Goal: Complete application form: Complete application form

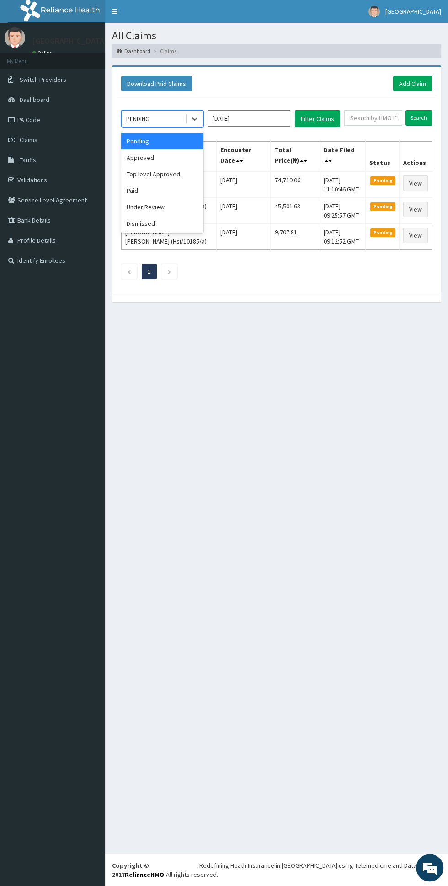
click at [168, 156] on div "Approved" at bounding box center [162, 157] width 82 height 16
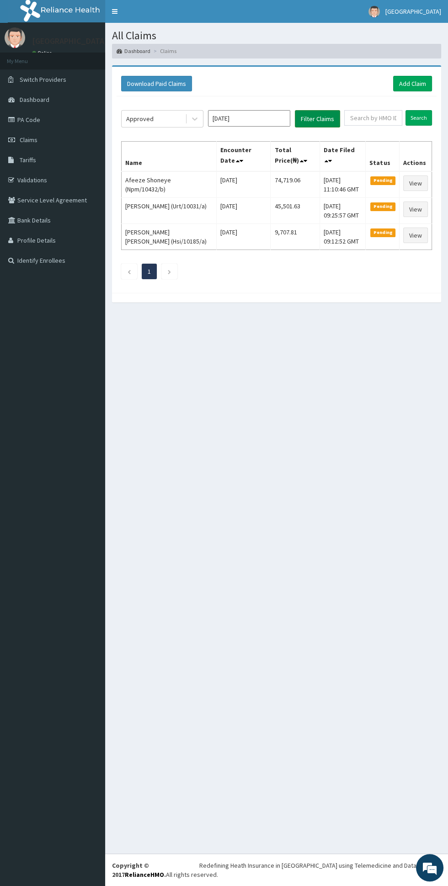
click at [330, 114] on button "Filter Claims" at bounding box center [317, 118] width 45 height 17
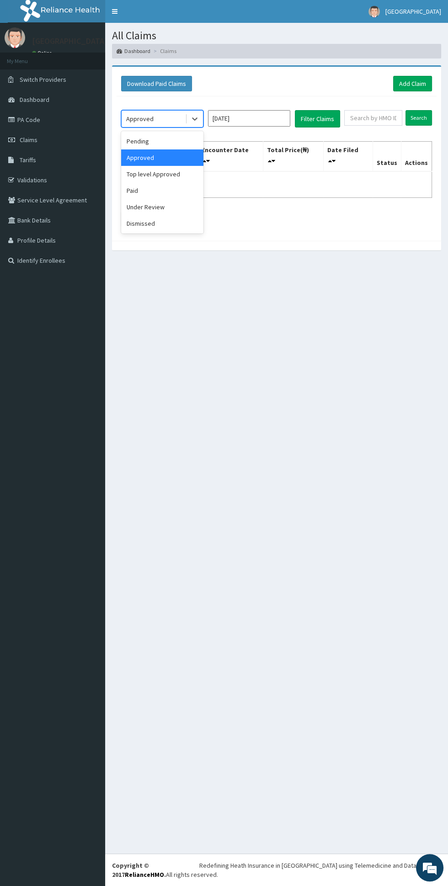
click at [177, 170] on div "Top level Approved" at bounding box center [162, 174] width 82 height 16
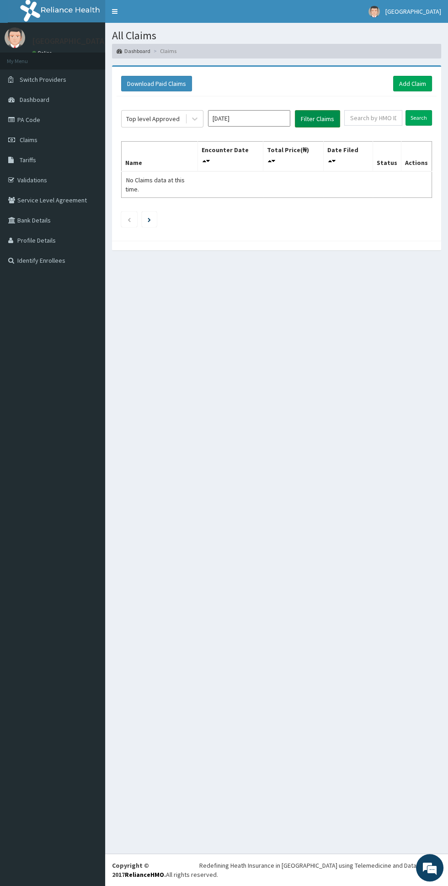
click at [331, 114] on button "Filter Claims" at bounding box center [317, 118] width 45 height 17
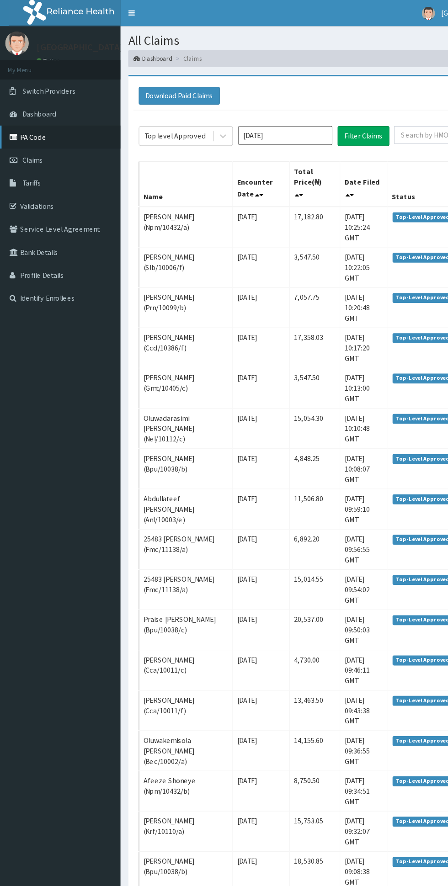
click at [29, 116] on link "PA Code" at bounding box center [52, 120] width 105 height 20
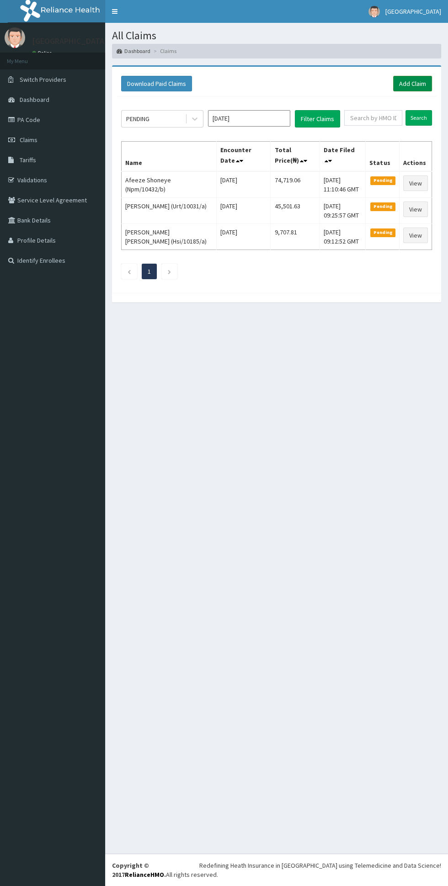
click at [420, 77] on link "Add Claim" at bounding box center [412, 84] width 39 height 16
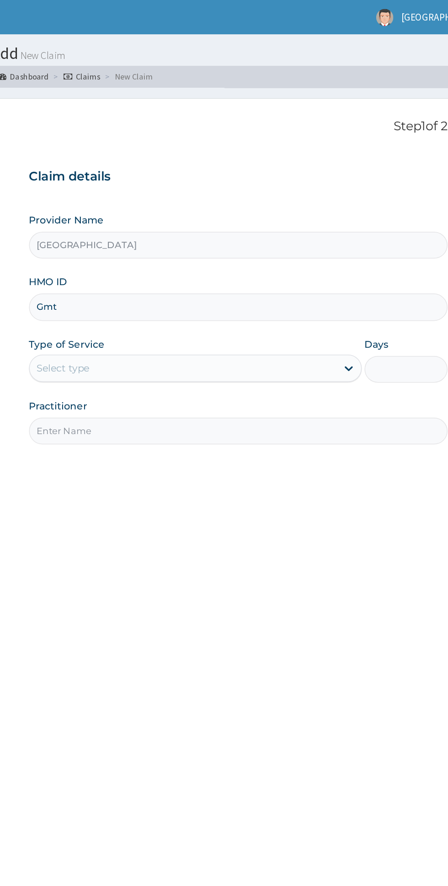
type input "Gmt/10405/b"
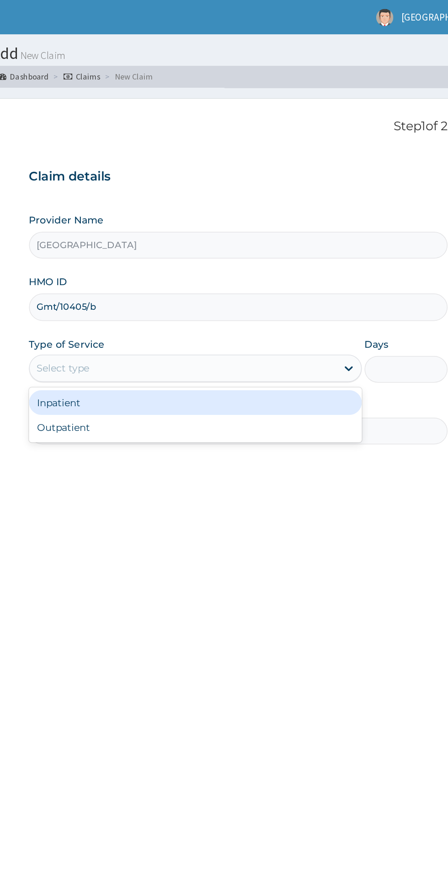
click at [168, 285] on div "Outpatient" at bounding box center [248, 285] width 222 height 16
type input "1"
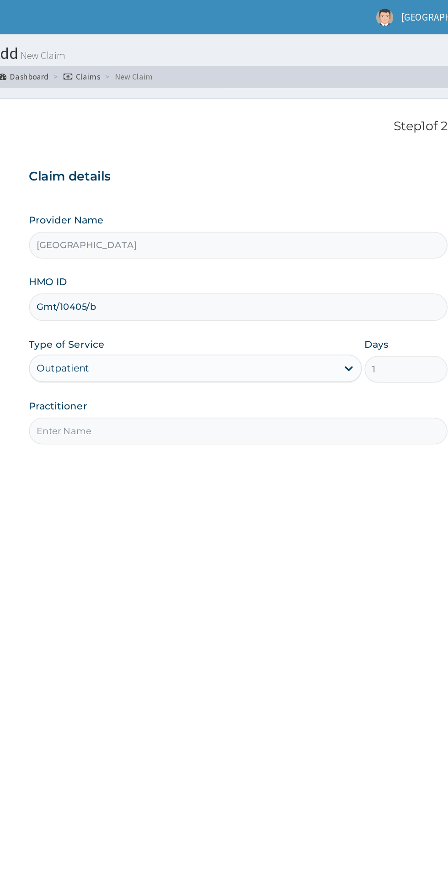
click at [213, 293] on input "Practitioner" at bounding box center [276, 287] width 279 height 18
click at [176, 286] on input "Practitioner" at bounding box center [276, 287] width 279 height 18
type input "Dr chidinma"
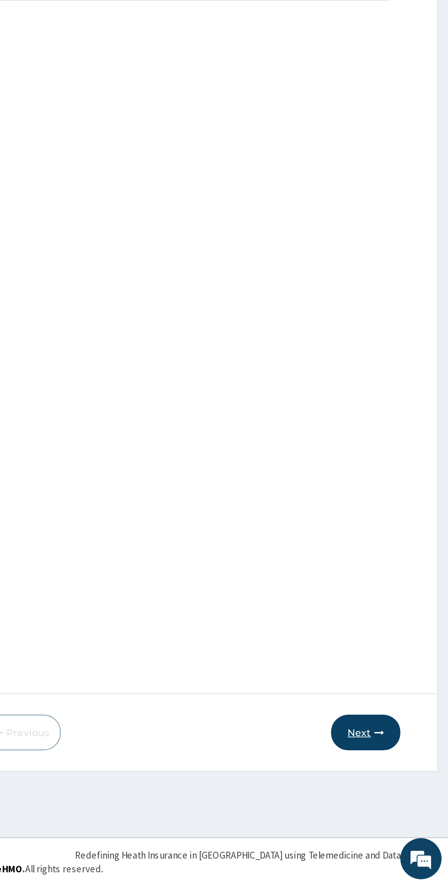
click at [391, 785] on button "Next" at bounding box center [393, 784] width 46 height 24
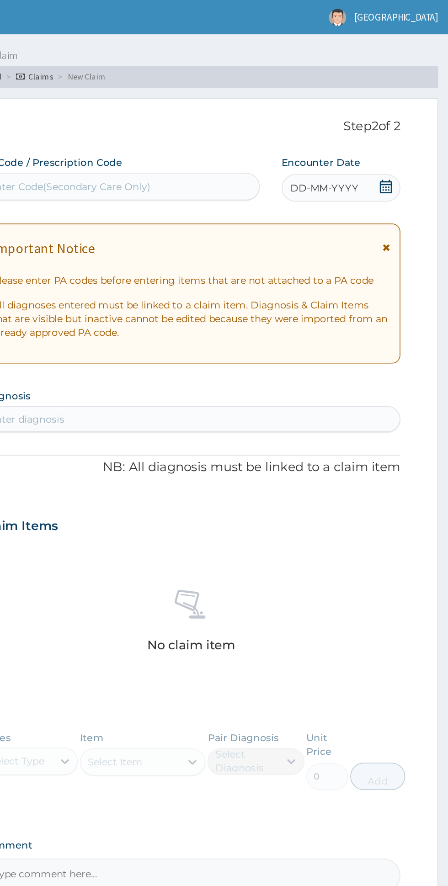
click at [406, 165] on icon at bounding box center [406, 165] width 5 height 6
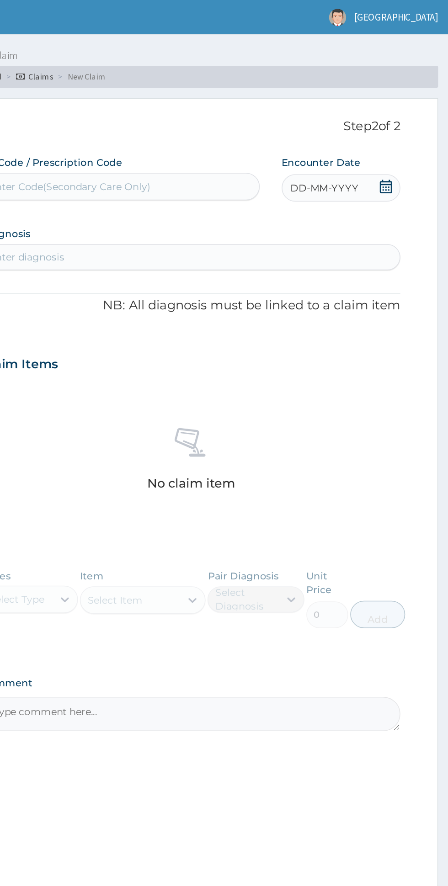
click at [410, 120] on icon at bounding box center [406, 124] width 8 height 9
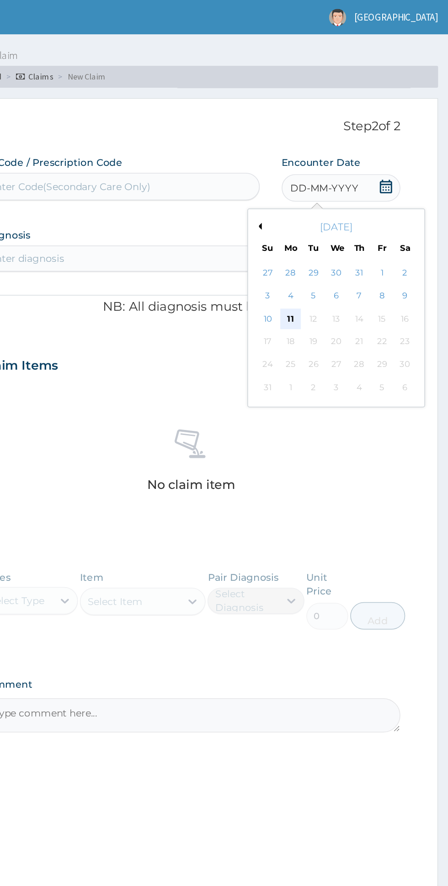
click at [343, 212] on div "11" at bounding box center [343, 213] width 14 height 14
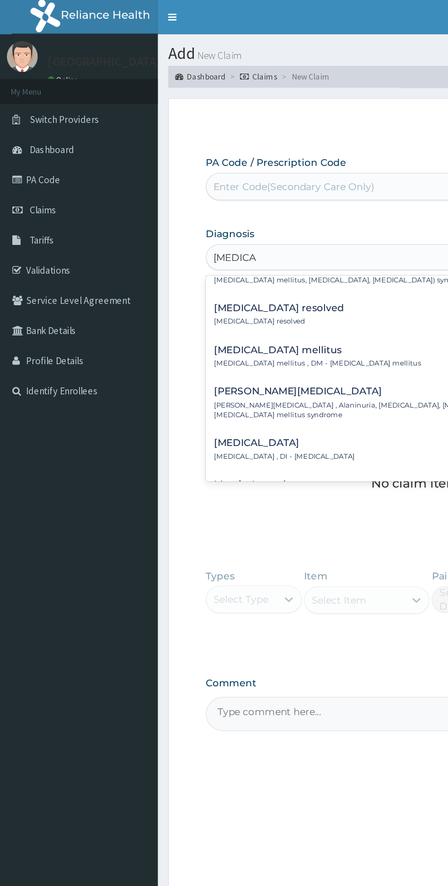
scroll to position [91, 0]
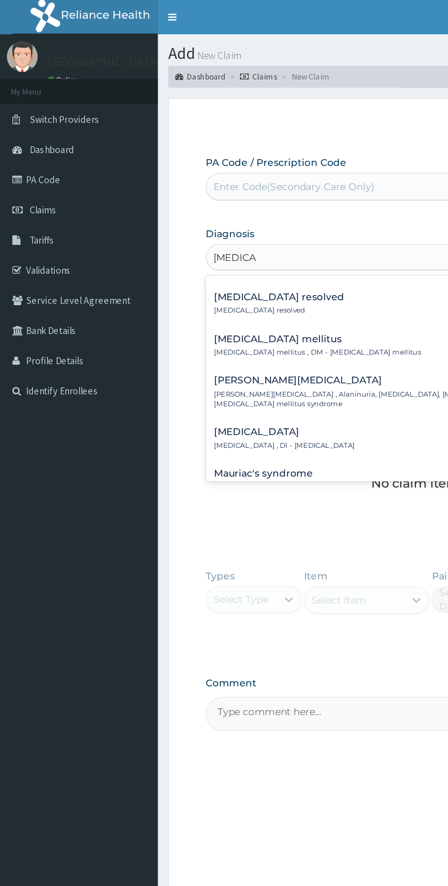
click at [223, 232] on p "Diabetes mellitus , DM - Diabetes mellitus" at bounding box center [212, 235] width 138 height 6
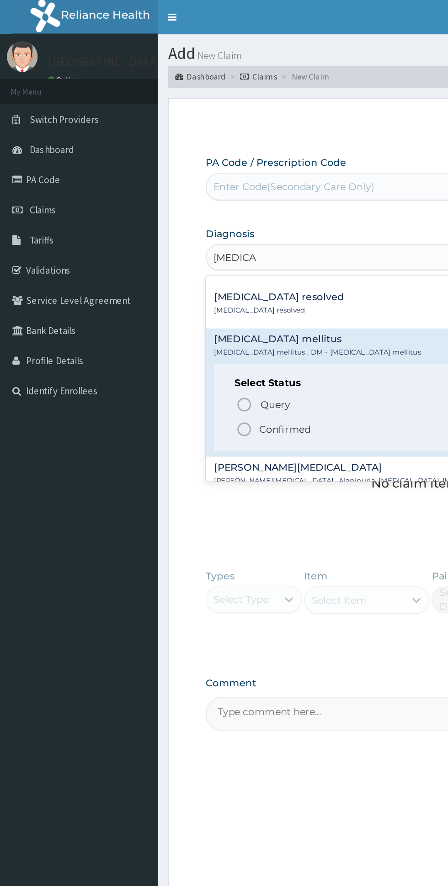
scroll to position [120, 0]
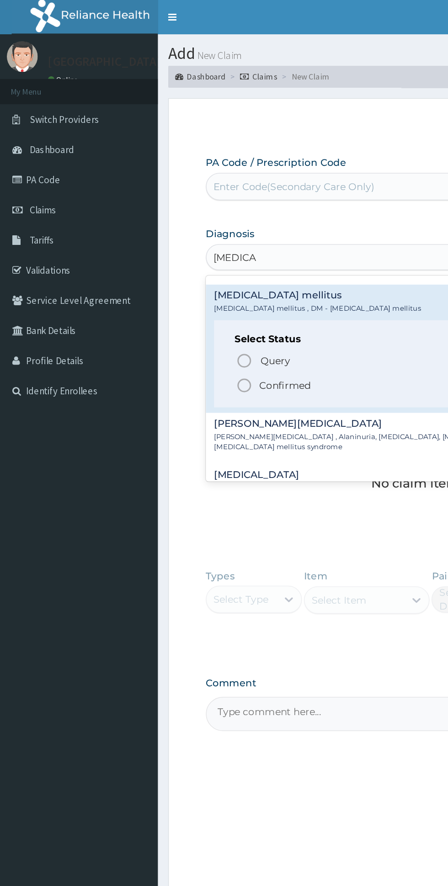
click at [221, 260] on span "Confirmed" at bounding box center [277, 256] width 240 height 11
type input "diabetes"
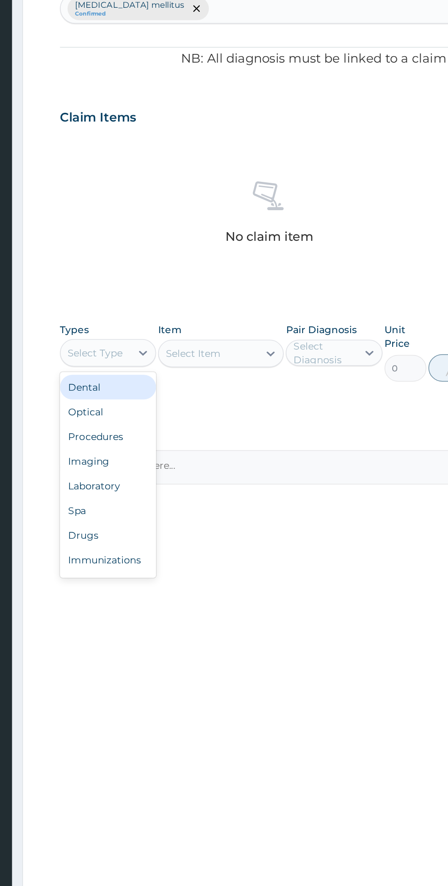
click at [193, 457] on div "Procedures" at bounding box center [169, 458] width 64 height 16
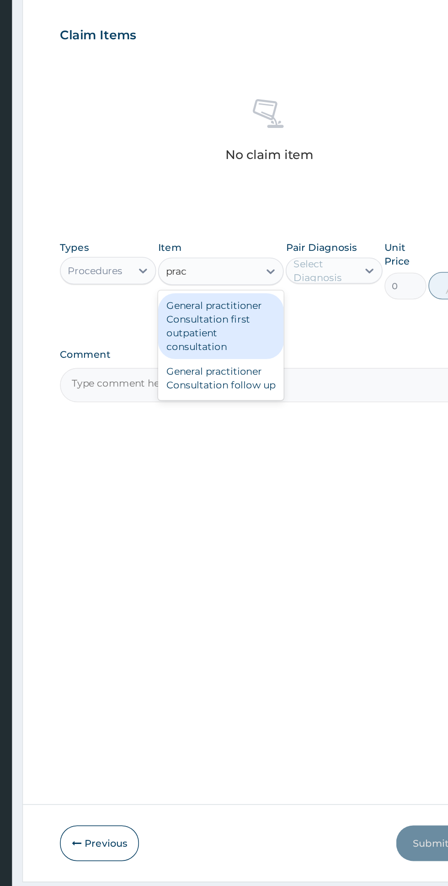
click at [258, 437] on div "General practitioner Consultation first outpatient consultation" at bounding box center [244, 439] width 84 height 44
type input "prac"
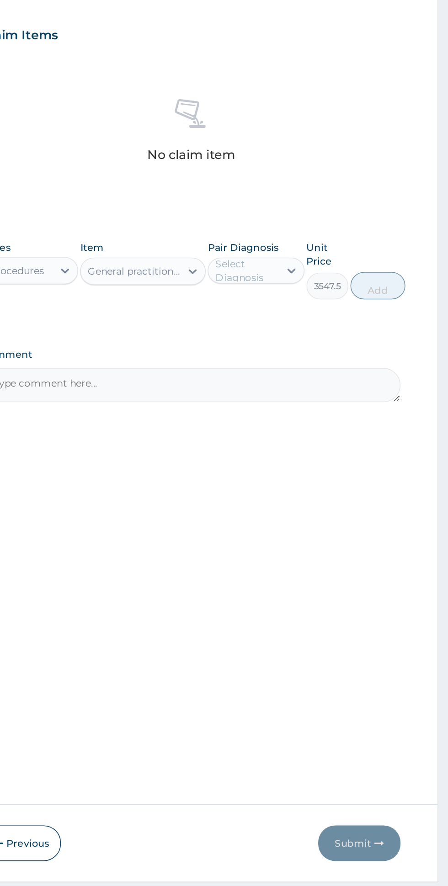
scroll to position [0, 0]
click at [330, 426] on label "Diabetes mellitus" at bounding box center [329, 429] width 53 height 18
click at [411, 420] on button "Add" at bounding box center [412, 412] width 37 height 18
type input "0"
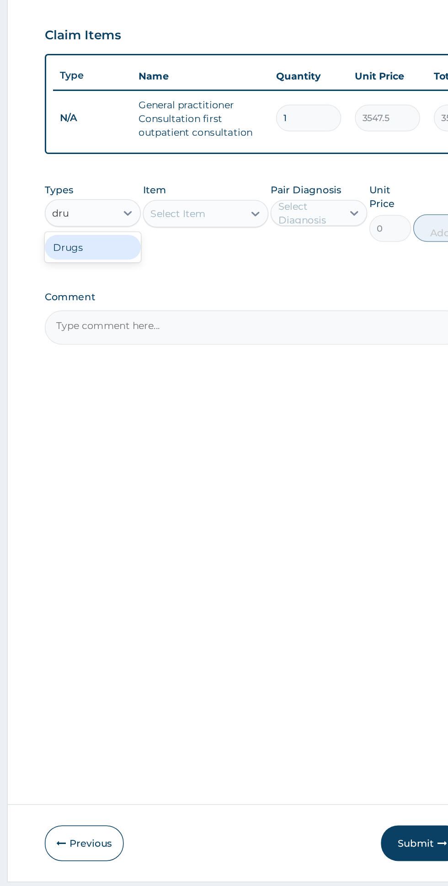
click at [176, 386] on div "Drugs" at bounding box center [169, 386] width 64 height 16
type input "dru"
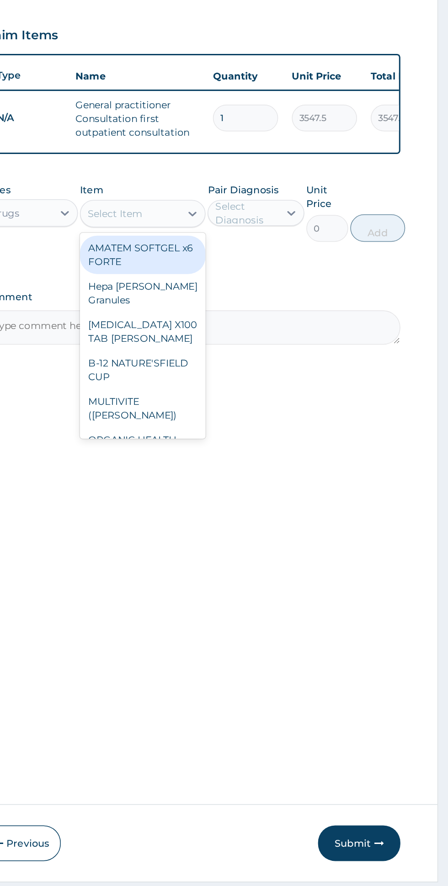
type input "m"
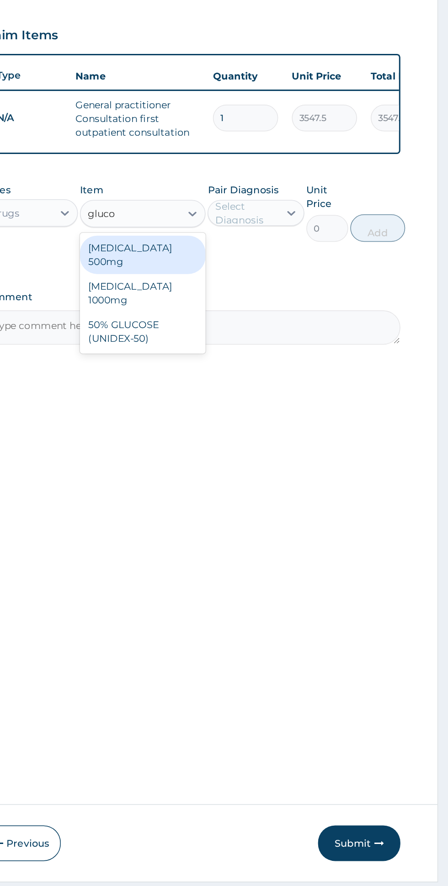
click at [273, 385] on div "Glucophage 500mg" at bounding box center [244, 392] width 84 height 26
type input "gluco"
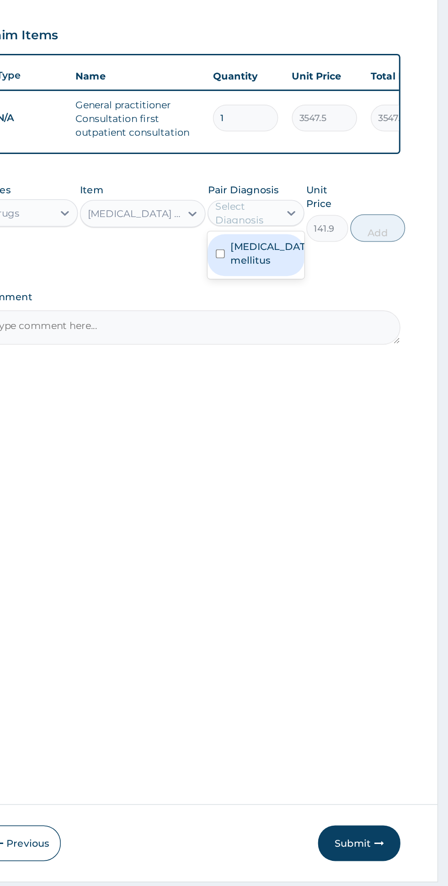
click at [330, 395] on label "Diabetes mellitus" at bounding box center [329, 391] width 53 height 18
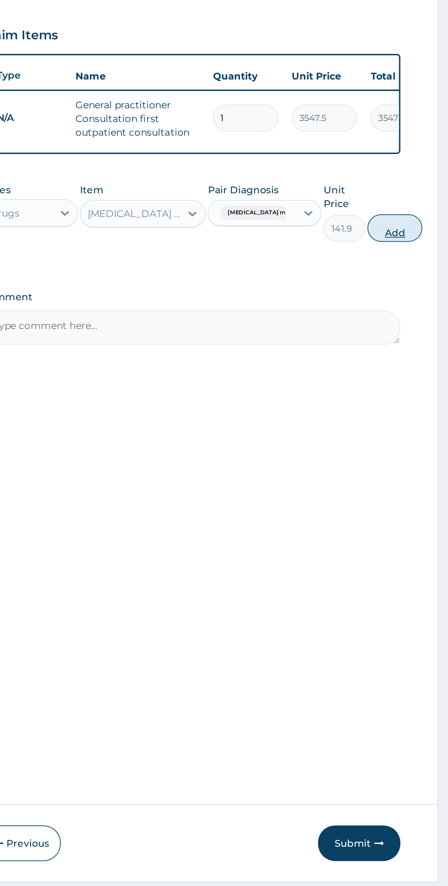
click at [411, 378] on button "Add" at bounding box center [412, 374] width 37 height 18
type input "0"
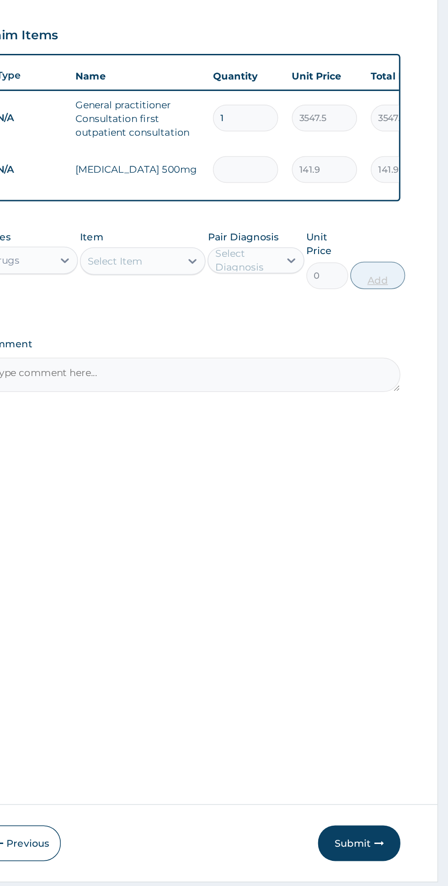
type input "0.00"
type input "3"
type input "425.70"
type input "30"
type input "4257.00"
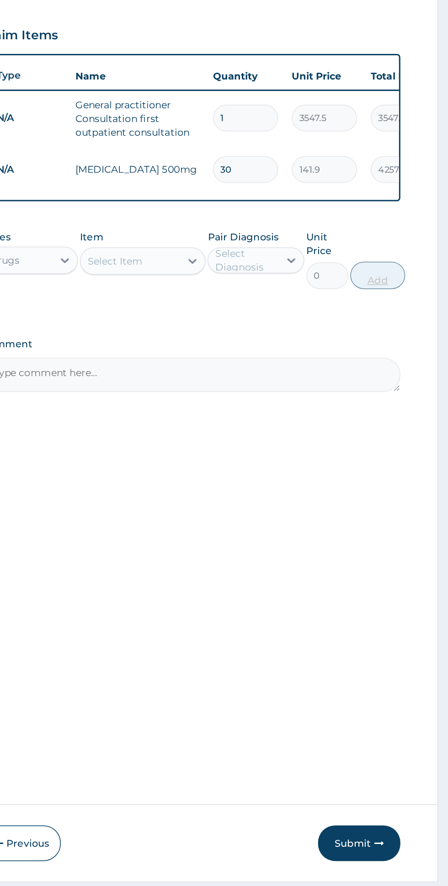
type input "3"
type input "425.70"
type input "0.00"
type input "6"
type input "851.40"
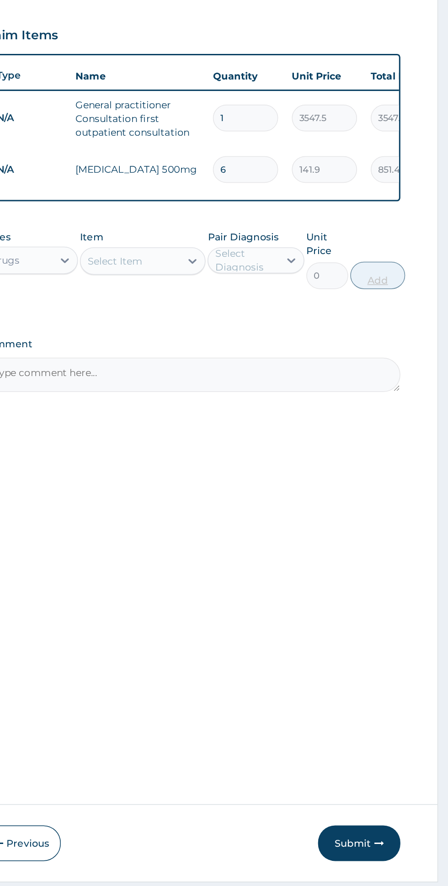
type input "60"
type input "8514.00"
type input "60"
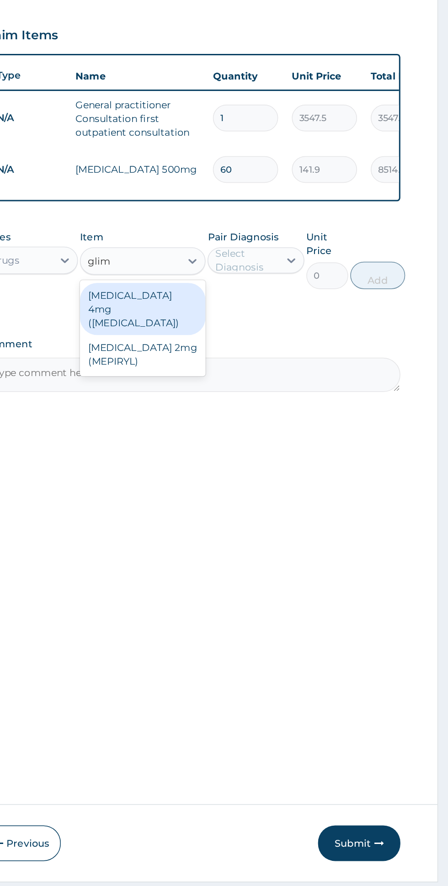
click at [275, 423] on div "GLIMEPIRIDE 4mg (AMARYL)" at bounding box center [244, 427] width 84 height 35
type input "glim"
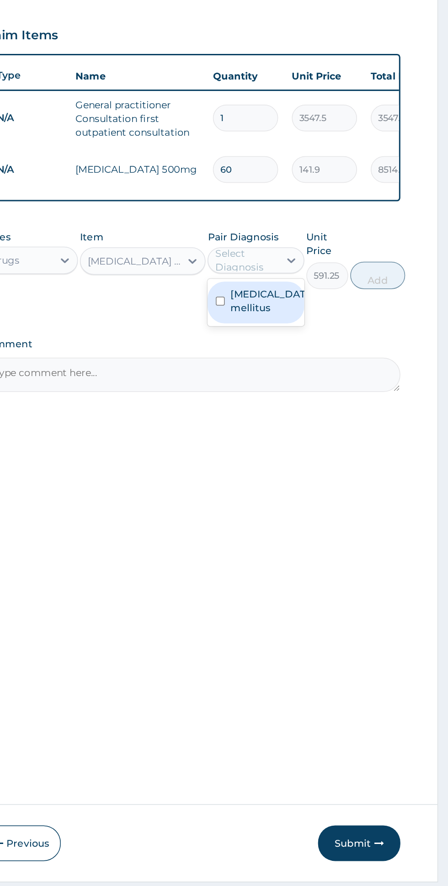
click at [338, 421] on label "Diabetes mellitus" at bounding box center [329, 422] width 53 height 18
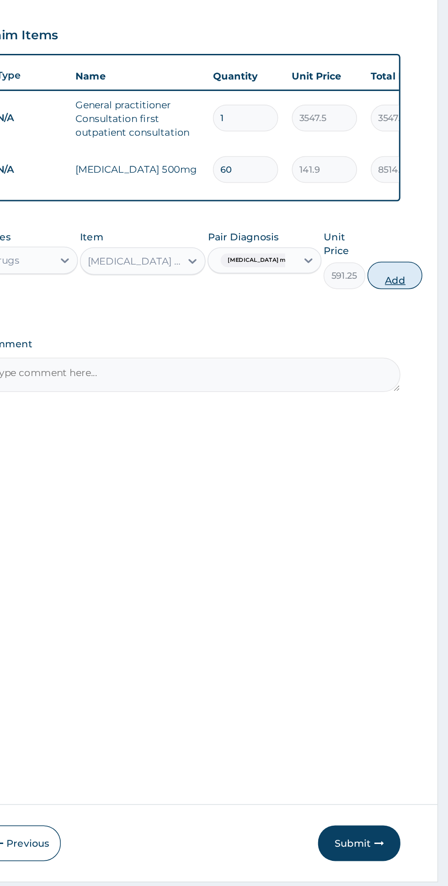
click at [413, 410] on button "Add" at bounding box center [412, 405] width 37 height 18
type input "0"
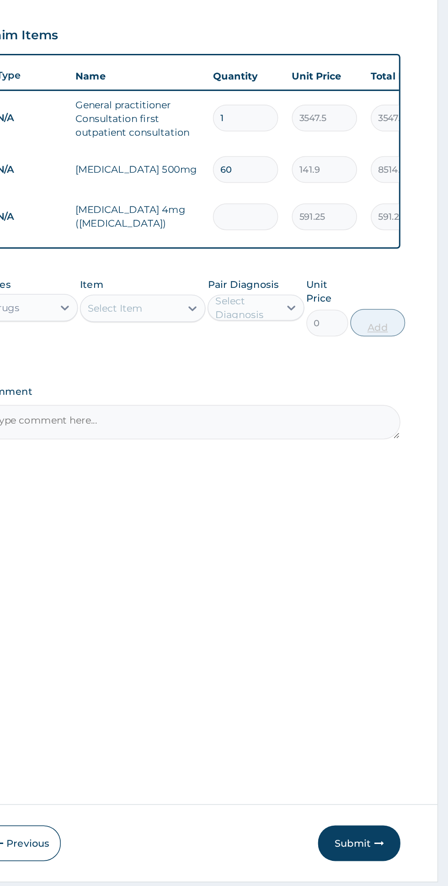
type input "0.00"
type input "3"
type input "1773.75"
type input "30"
type input "17737.50"
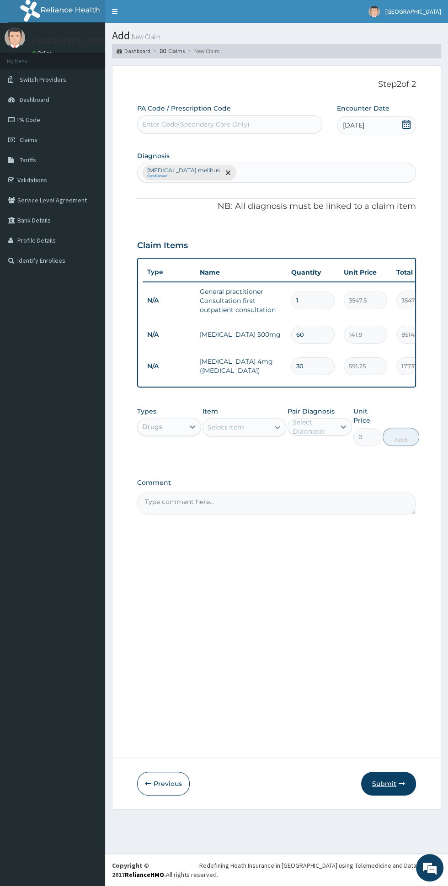
click at [388, 786] on button "Submit" at bounding box center [388, 784] width 55 height 24
